Goal: Check status: Check status

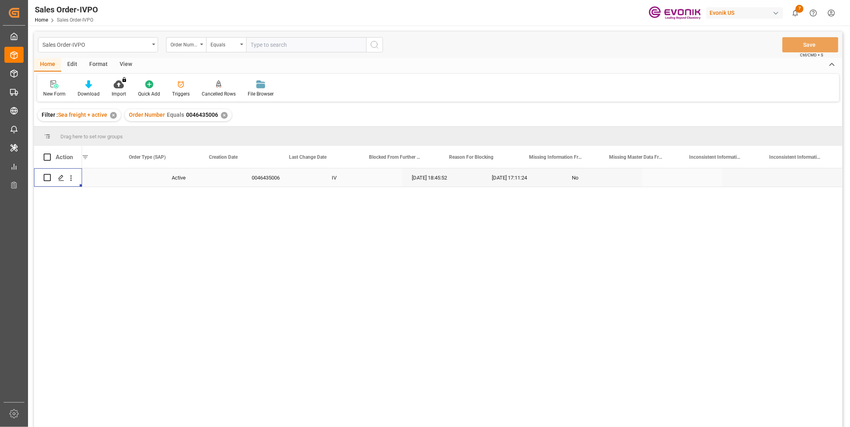
scroll to position [0, 202]
click at [282, 46] on input "text" at bounding box center [306, 44] width 120 height 15
paste input "0046458927"
type input "0046458927"
click at [371, 45] on circle "search button" at bounding box center [374, 44] width 6 height 6
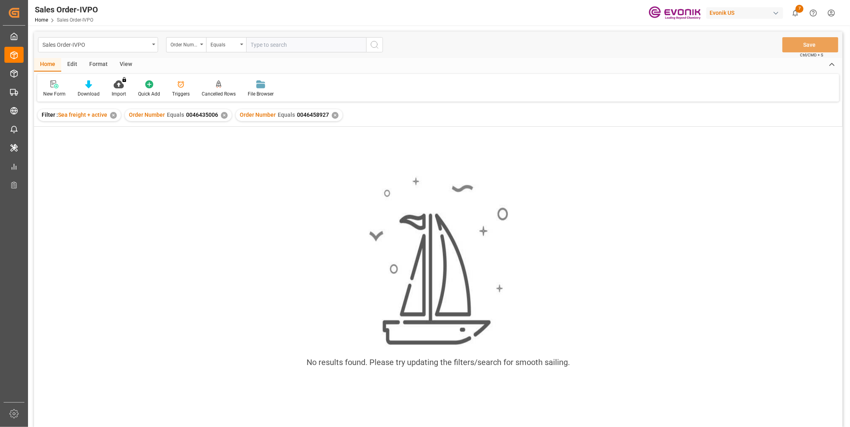
click at [222, 113] on div "✕" at bounding box center [224, 115] width 7 height 7
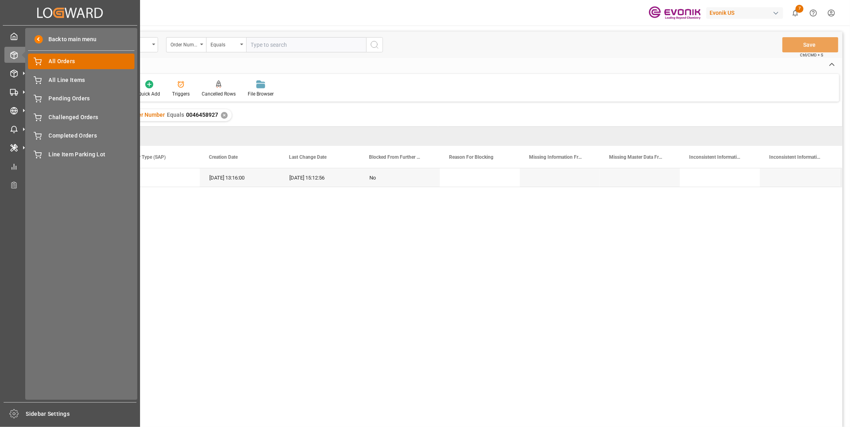
click at [59, 57] on span "All Orders" at bounding box center [92, 61] width 86 height 8
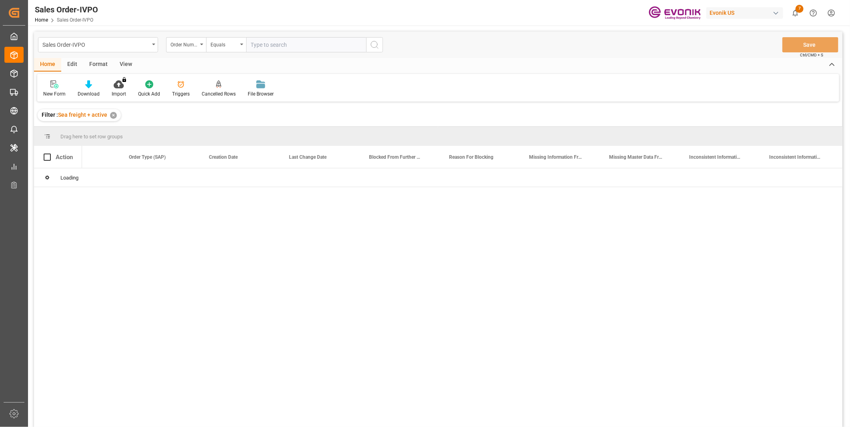
click at [270, 40] on input "text" at bounding box center [306, 44] width 120 height 15
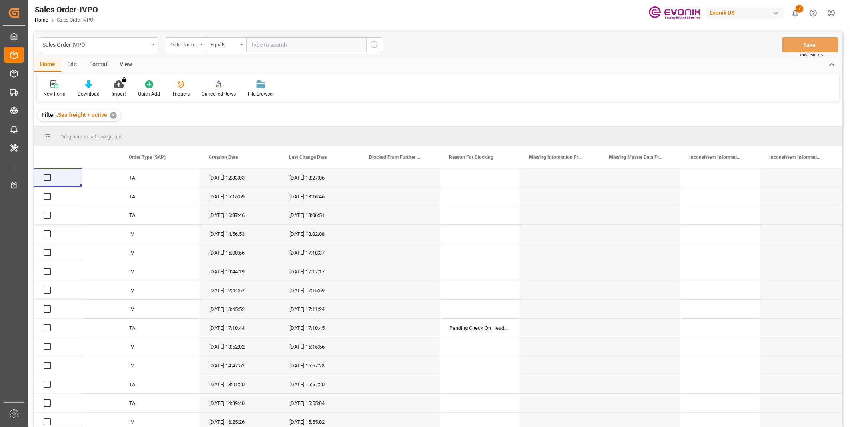
paste input "0046458927"
type input "0046458927"
click at [373, 46] on icon "search button" at bounding box center [375, 45] width 10 height 10
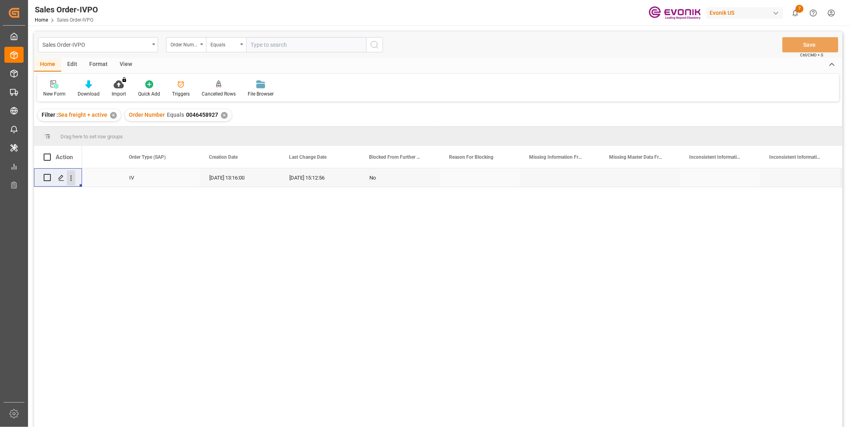
click at [72, 176] on icon "open menu" at bounding box center [71, 178] width 8 height 8
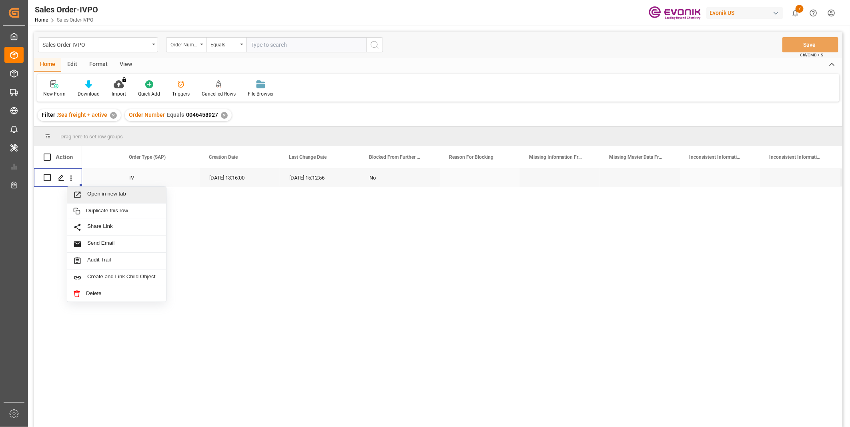
click at [90, 191] on span "Open in new tab" at bounding box center [123, 195] width 73 height 8
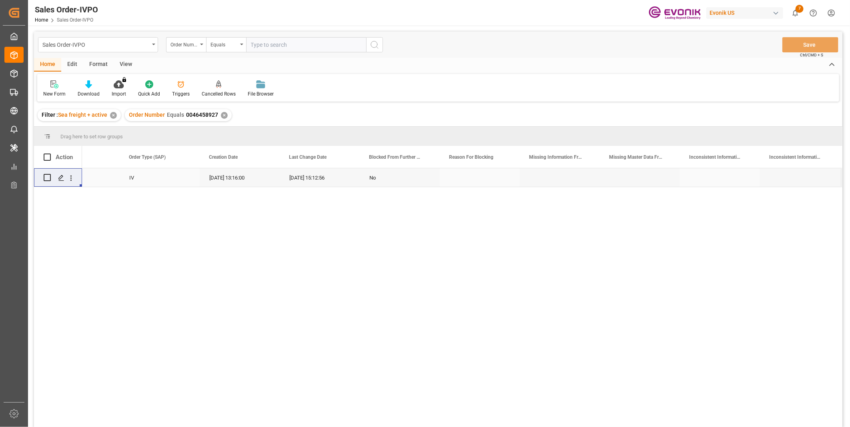
click at [274, 44] on input "text" at bounding box center [306, 44] width 120 height 15
paste input "2007034617"
type input "2007034617"
click at [373, 43] on icon "search button" at bounding box center [375, 45] width 10 height 10
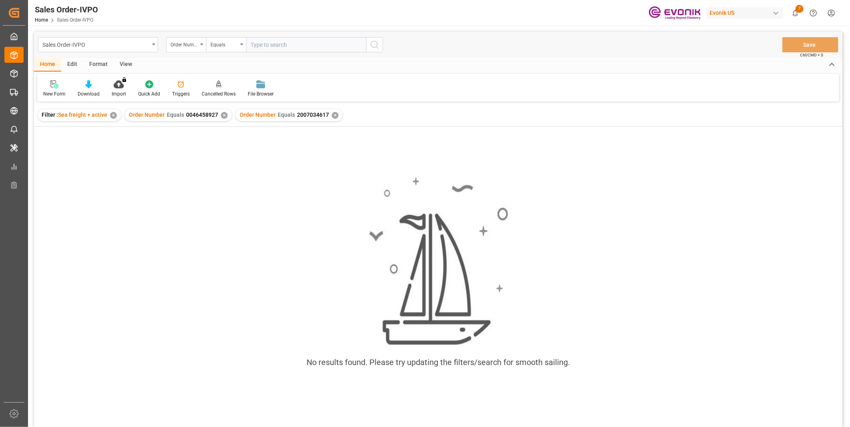
click at [221, 115] on div "✕" at bounding box center [224, 115] width 7 height 7
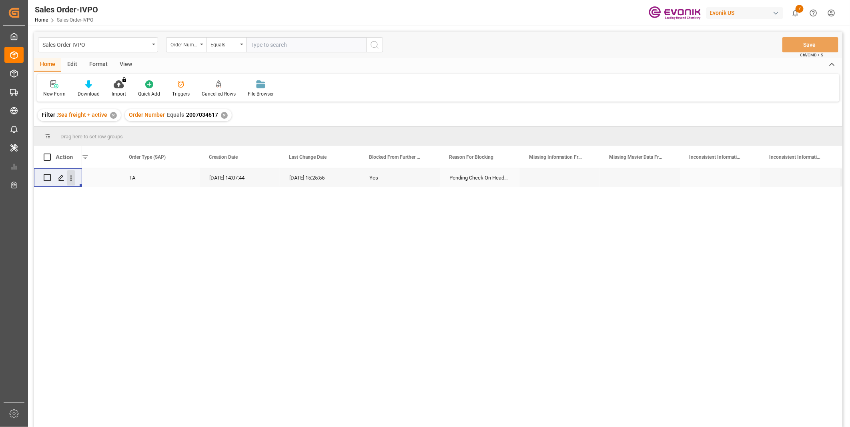
click at [71, 179] on icon "open menu" at bounding box center [71, 178] width 8 height 8
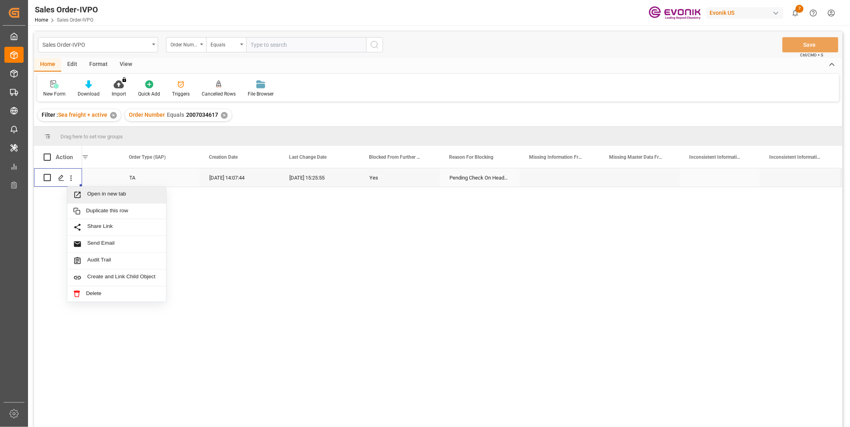
click at [87, 192] on span "Open in new tab" at bounding box center [123, 195] width 73 height 8
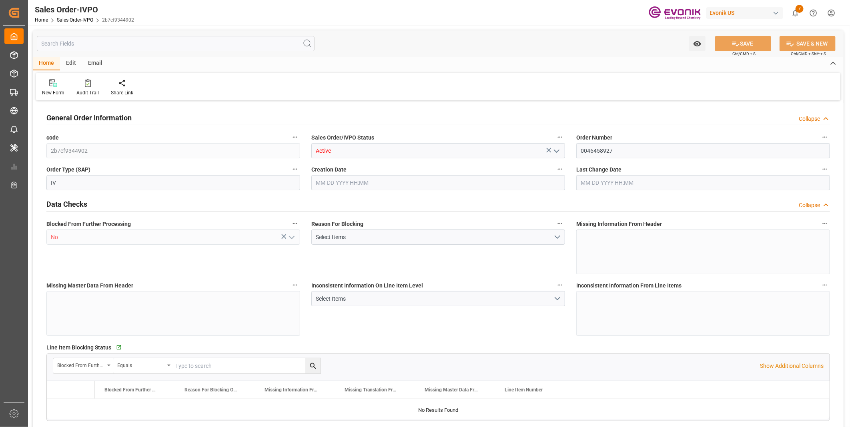
type input "CNHUN"
type input "0"
type input "1"
type input "5346.367"
type input "06-27-2025 13:16"
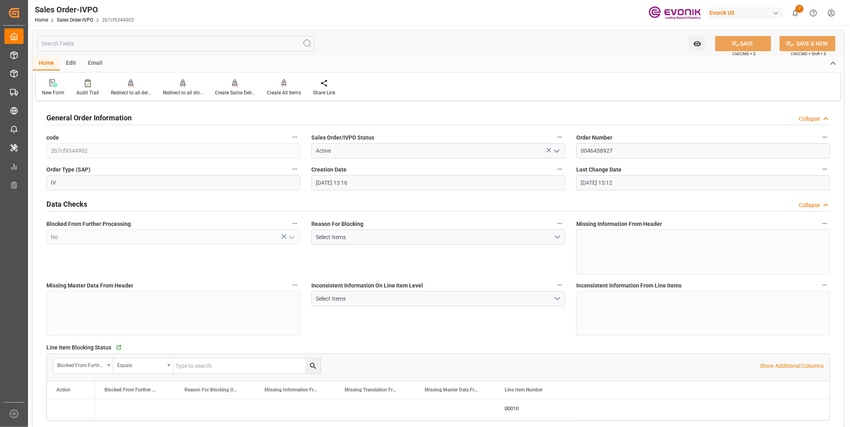
type input "07-25-2025 15:12"
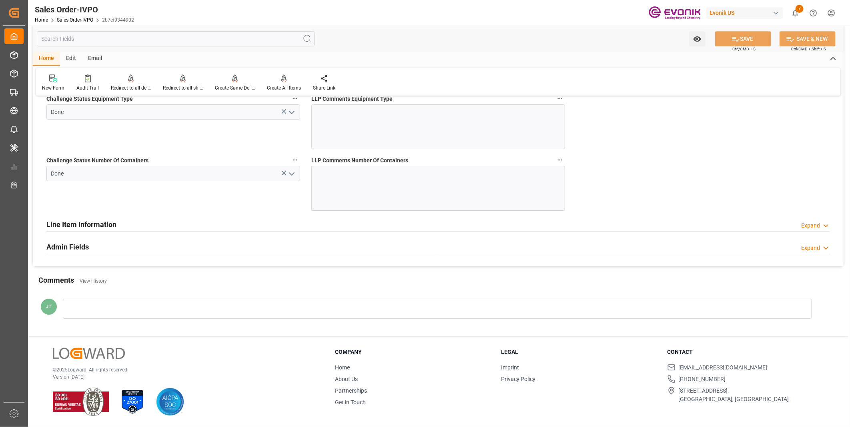
scroll to position [1554, 0]
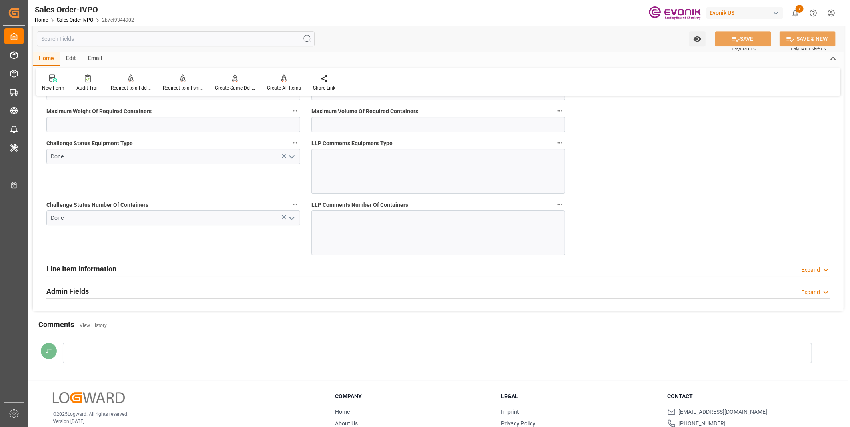
drag, startPoint x: 69, startPoint y: 269, endPoint x: 71, endPoint y: 273, distance: 4.1
click at [69, 270] on h2 "Line Item Information" at bounding box center [81, 269] width 70 height 11
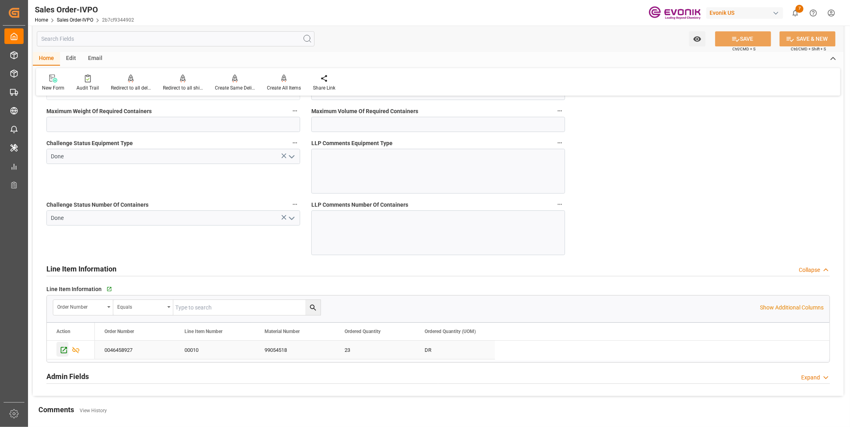
click at [63, 351] on icon "Press SPACE to select this row." at bounding box center [64, 350] width 6 height 6
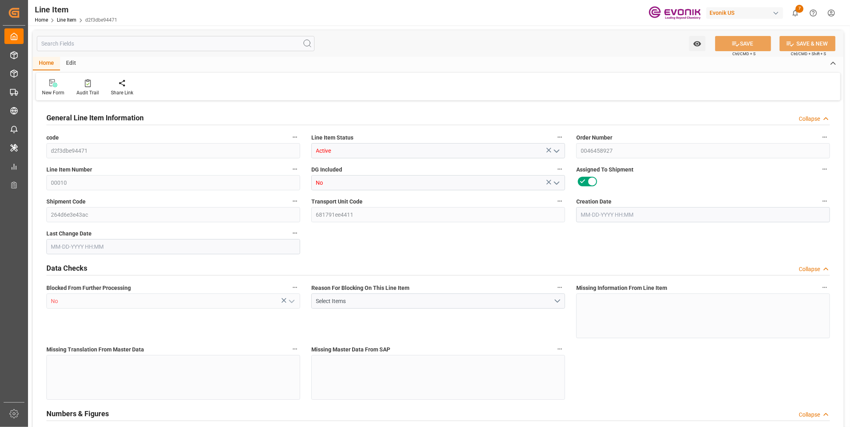
type input "6"
type input "5196.367"
type input "4807"
type input "6.6481"
type input "23"
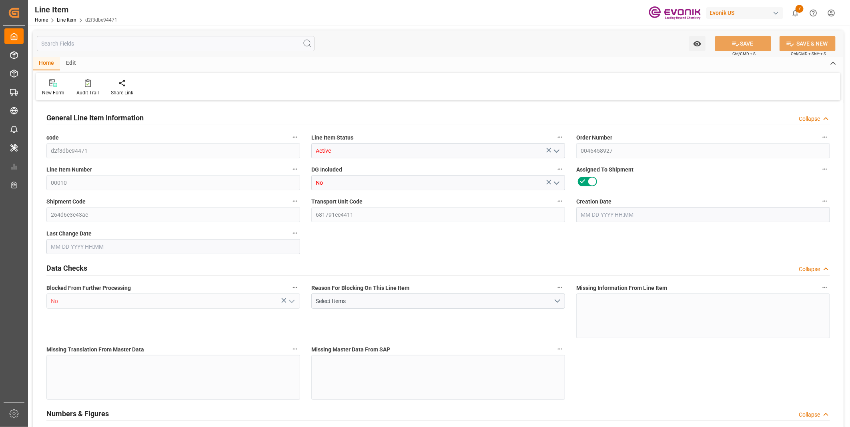
type input "25236.75"
type input "23"
type input "4807"
type input "5196.367"
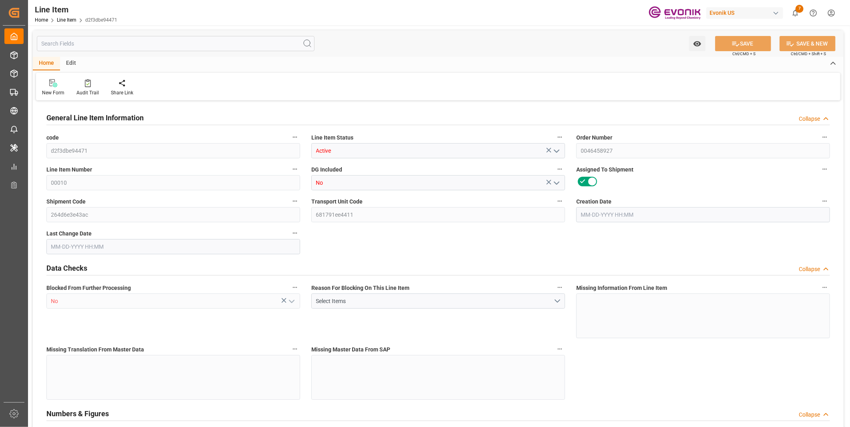
type input "5346.367"
type input "4807"
type input "6.6481"
type input "6648.081"
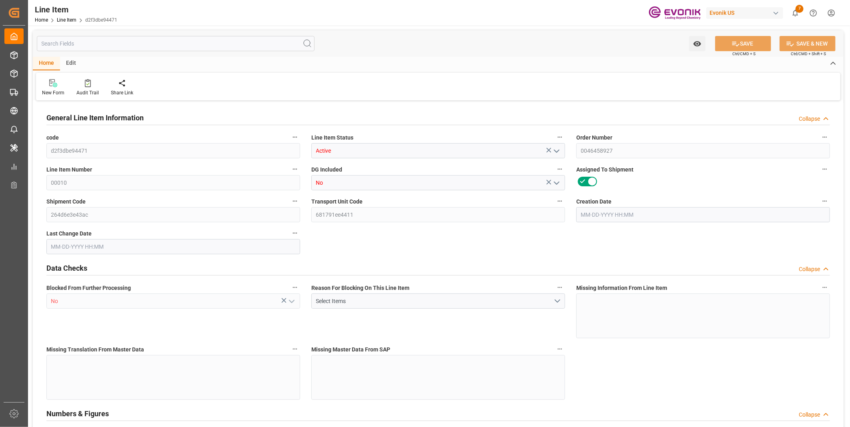
type input "23"
type input "5196.367"
type input "4807"
type input "6.6481"
type input "06-27-2025 13:16"
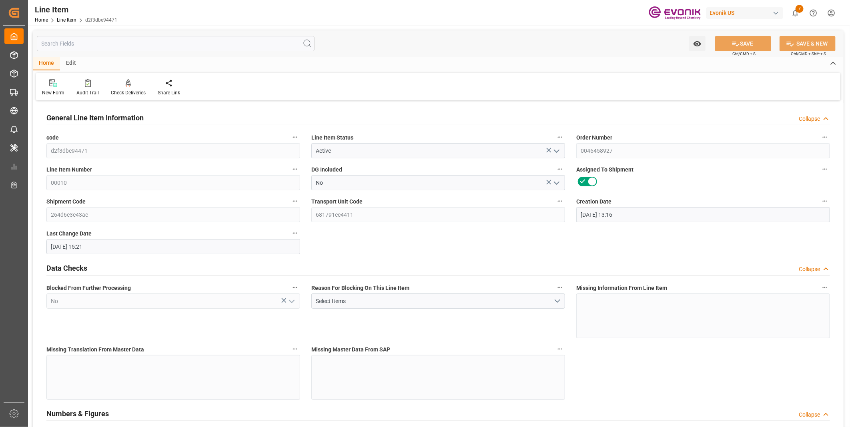
type input "07-25-2025 15:21"
type input "09-25-2025"
type input "07-28-2025"
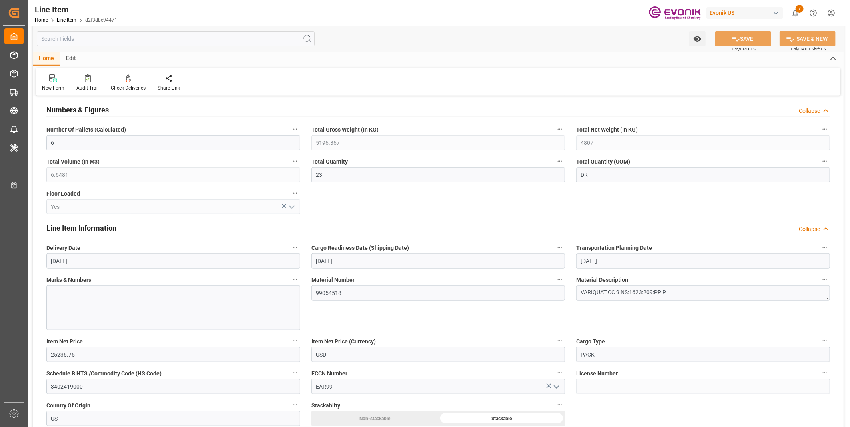
scroll to position [259, 0]
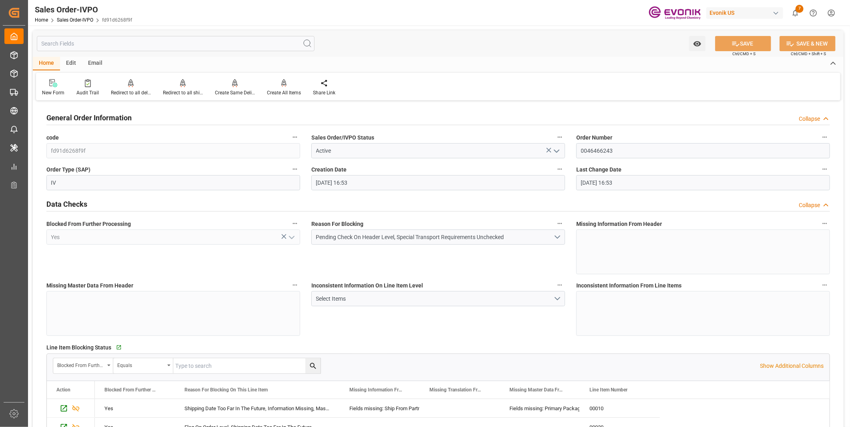
scroll to position [285, 0]
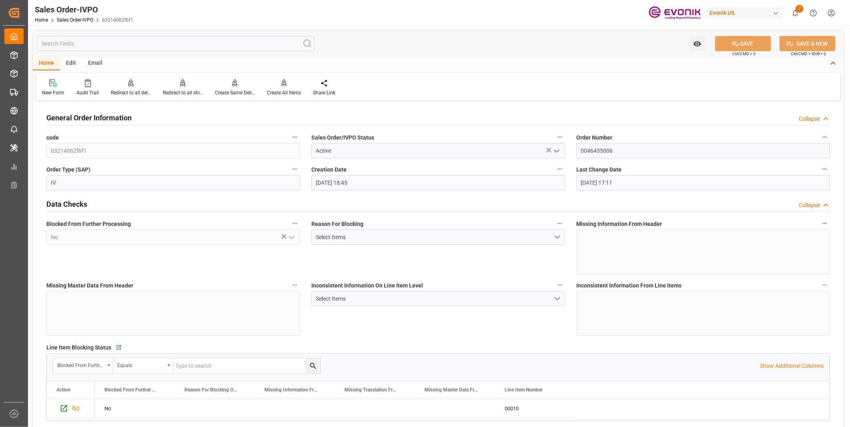
scroll to position [1111, 0]
type input "AEJEA"
type input "0"
type input "1"
type input "2"
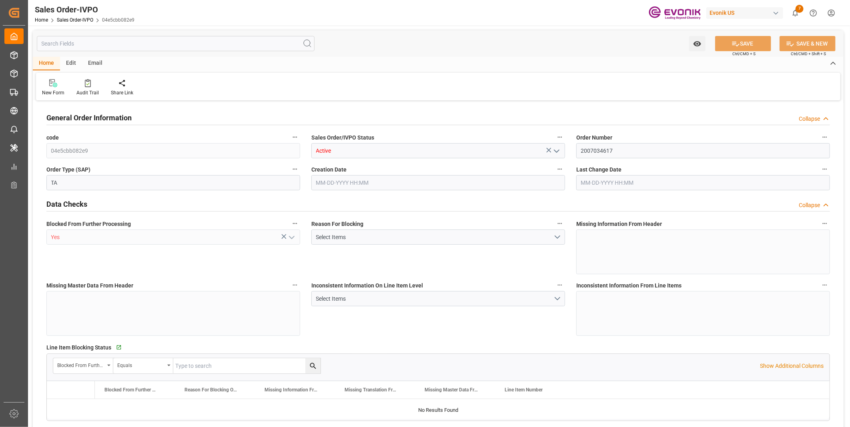
type input "1"
type input "18328"
type input "27.5808"
type input "17000"
type input "30"
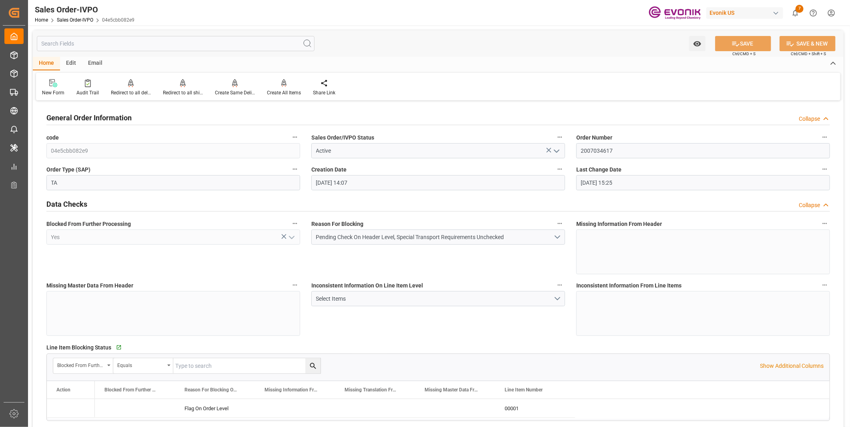
type input "[DATE] 14:07"
type input "[DATE] 15:25"
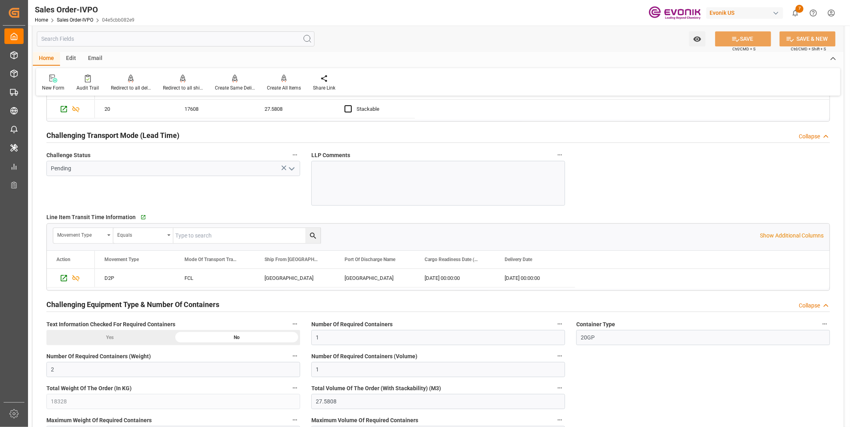
scroll to position [1334, 0]
